Goal: Complete application form

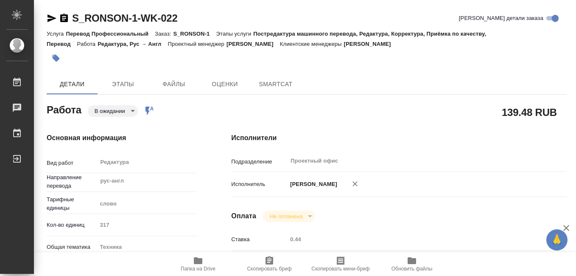
type textarea "x"
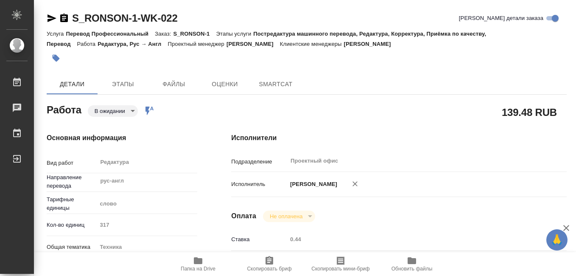
type textarea "x"
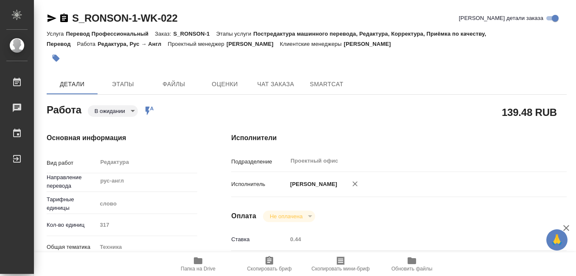
type textarea "x"
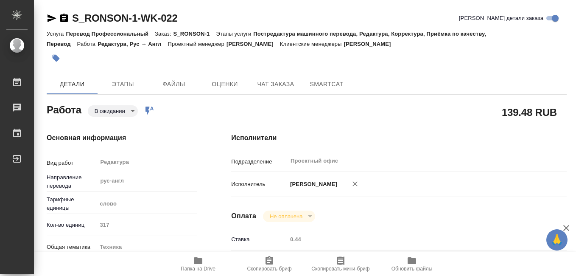
type textarea "x"
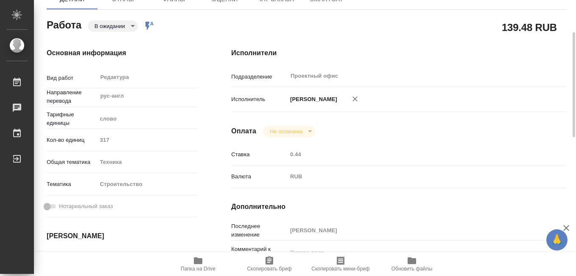
scroll to position [170, 0]
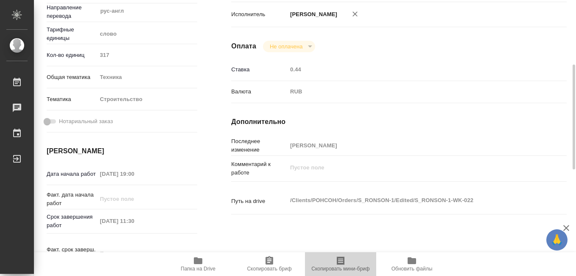
click at [342, 265] on icon "button" at bounding box center [341, 260] width 8 height 8
